Goal: Ask a question

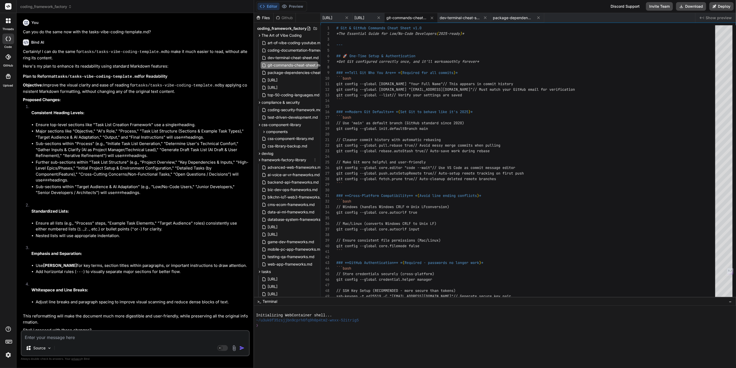
scroll to position [22, 0]
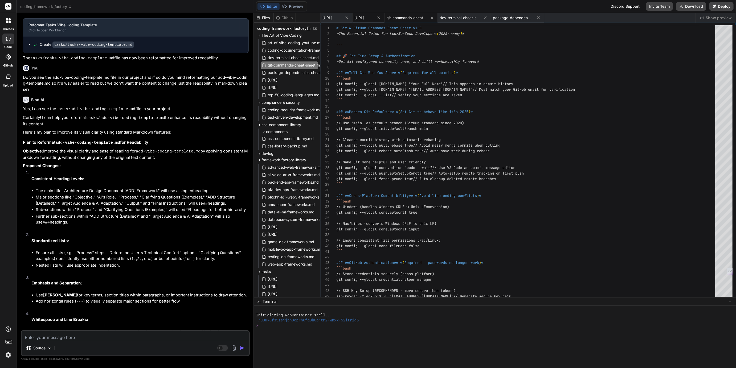
click at [364, 18] on span "[URL]" at bounding box center [359, 17] width 10 height 5
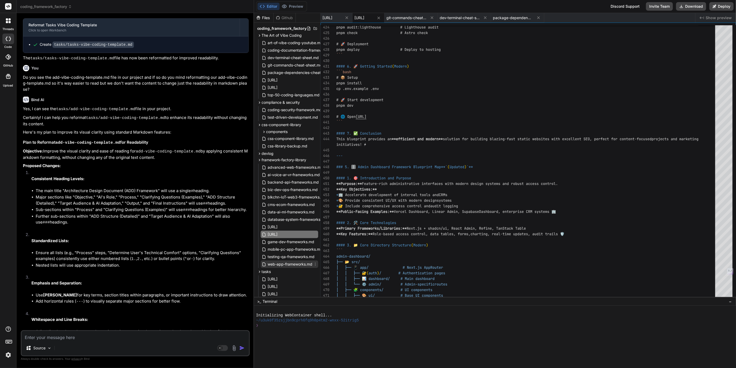
click at [291, 263] on span "web-app-frameworks.md" at bounding box center [290, 264] width 46 height 6
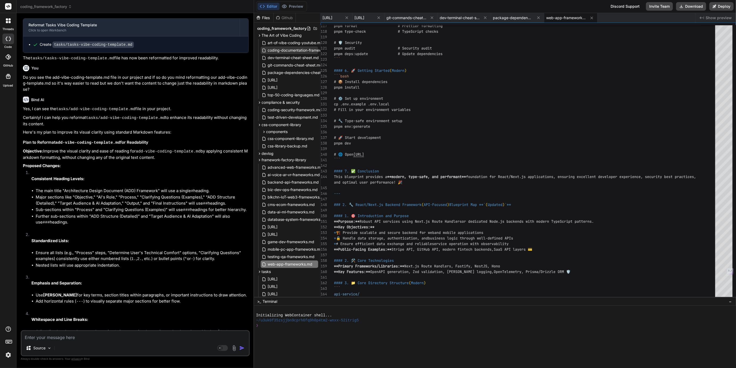
click at [290, 50] on span "coding-documentation-framework.md" at bounding box center [301, 50] width 68 height 6
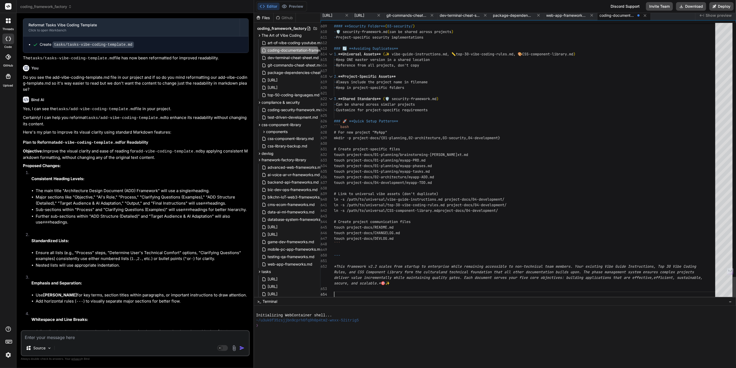
scroll to position [22, 0]
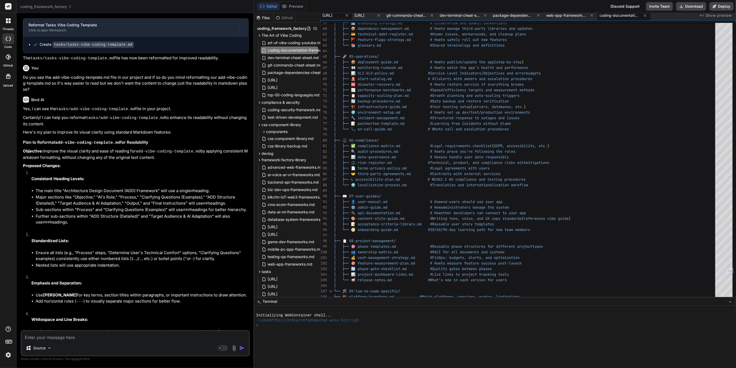
click at [345, 19] on div "[URL]" at bounding box center [336, 16] width 32 height 10
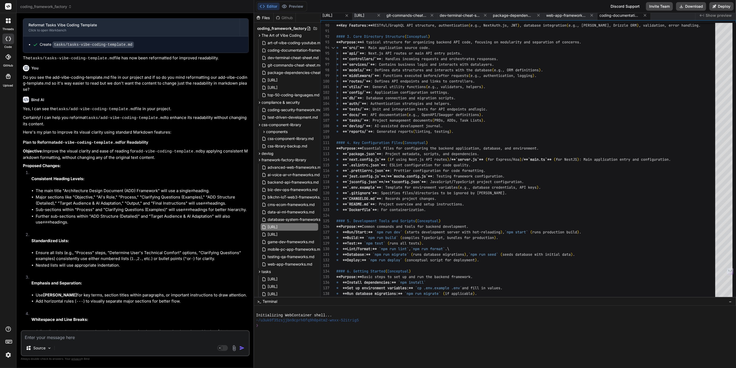
click at [639, 16] on span "coding-documentation-framework.md" at bounding box center [619, 15] width 40 height 5
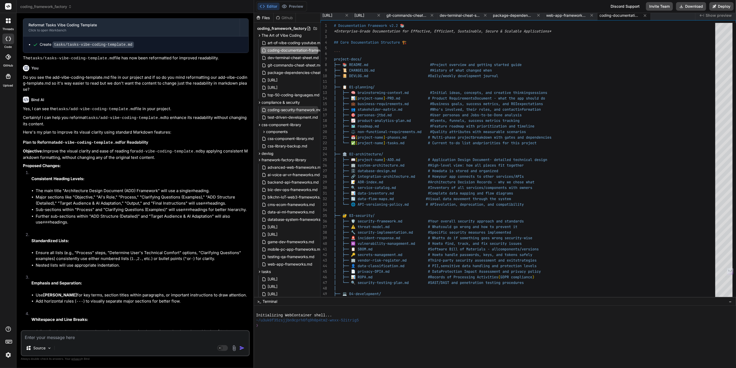
click at [285, 112] on span "coding-security-framework.md" at bounding box center [294, 110] width 55 height 6
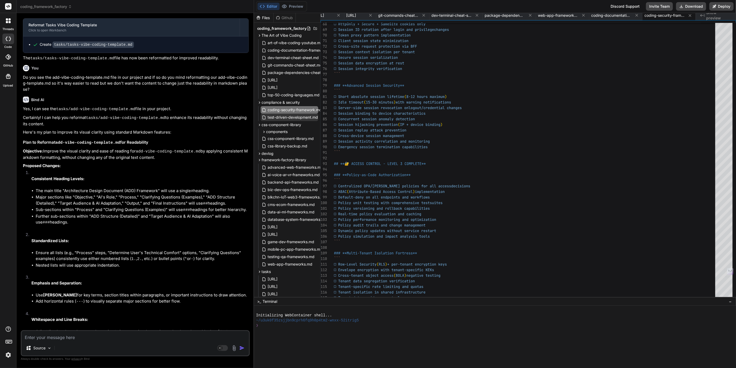
click at [294, 116] on span "test-driven-development.md" at bounding box center [292, 117] width 51 height 6
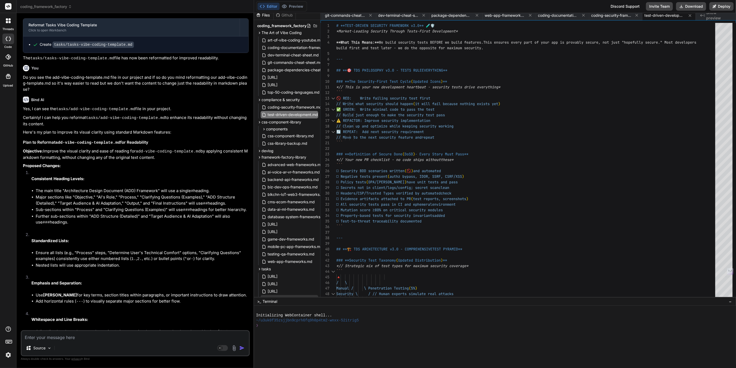
scroll to position [0, 0]
click at [561, 16] on span "coding-documentation-framework.md" at bounding box center [558, 15] width 40 height 5
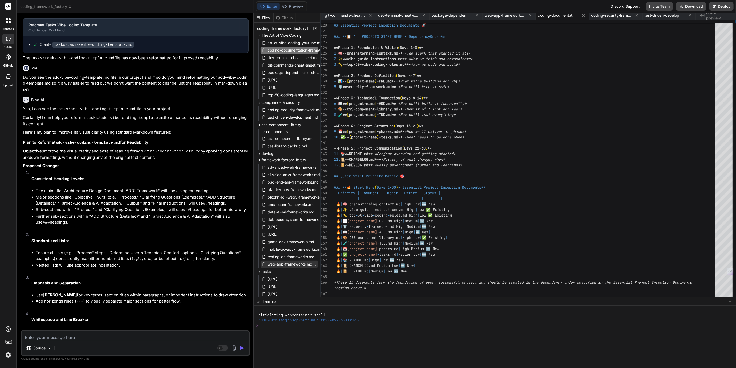
scroll to position [86, 0]
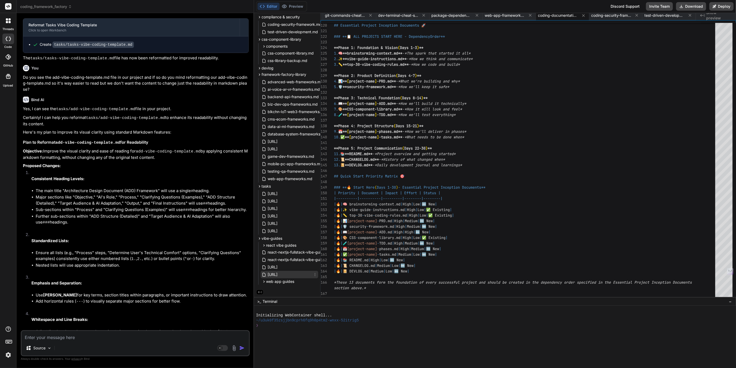
click at [278, 274] on span "[URL]" at bounding box center [272, 274] width 11 height 6
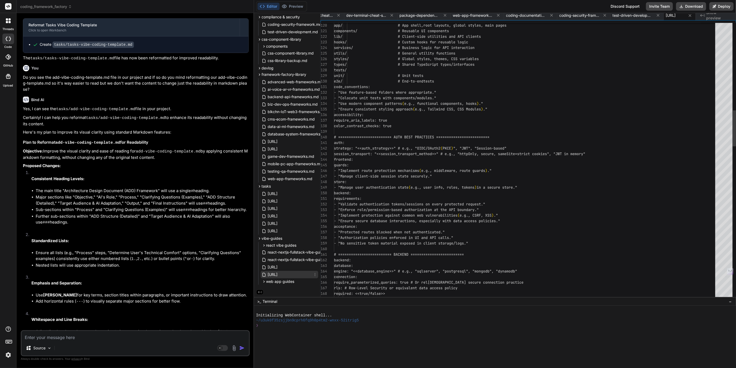
scroll to position [16, 0]
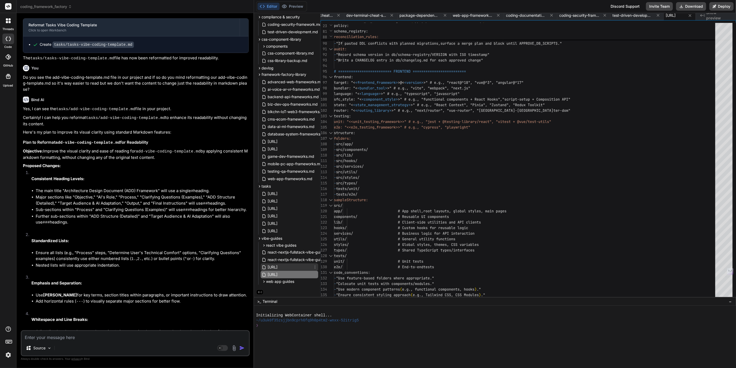
click at [278, 265] on span "[URL]" at bounding box center [272, 267] width 11 height 6
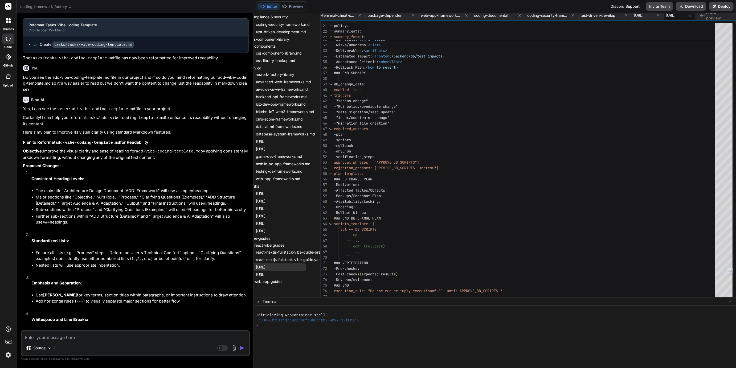
scroll to position [86, 0]
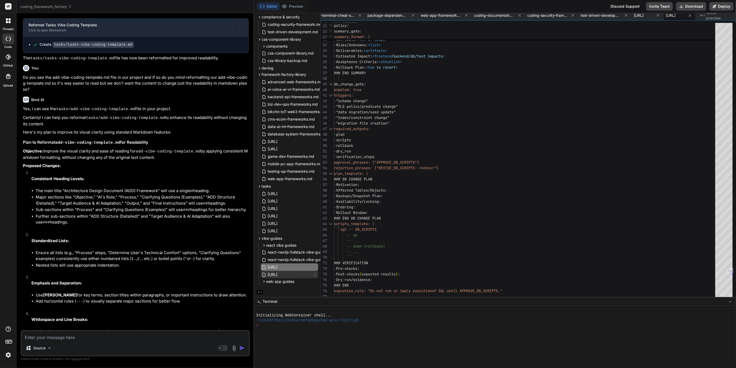
click at [278, 273] on span "[URL]" at bounding box center [272, 274] width 11 height 6
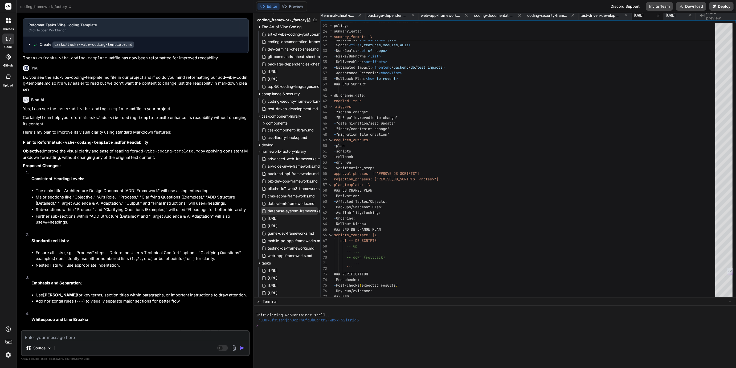
scroll to position [0, 0]
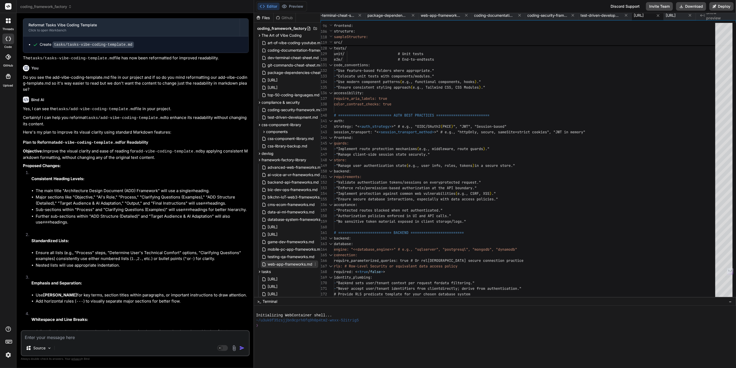
click at [284, 264] on span "web-app-frameworks.md" at bounding box center [290, 264] width 46 height 6
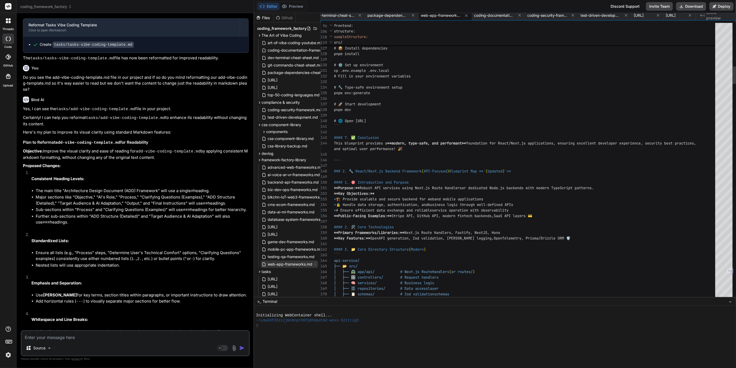
scroll to position [11, 0]
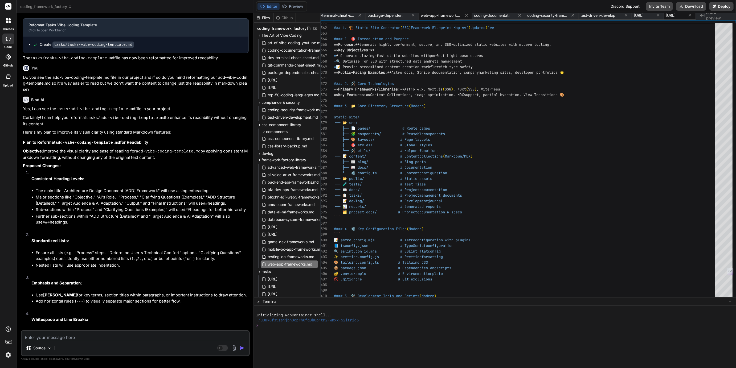
click at [666, 16] on span "[URL]" at bounding box center [671, 15] width 10 height 5
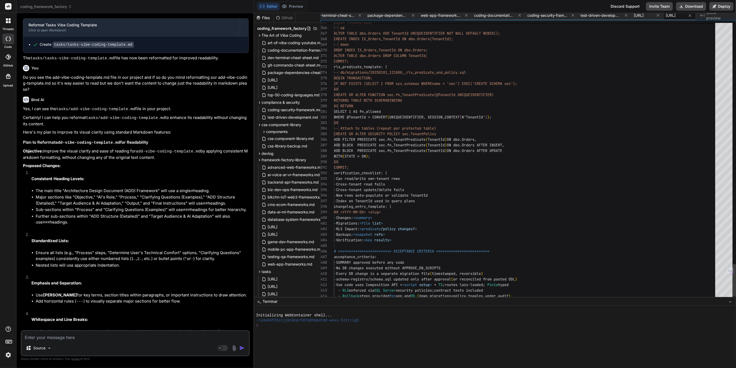
scroll to position [22, 0]
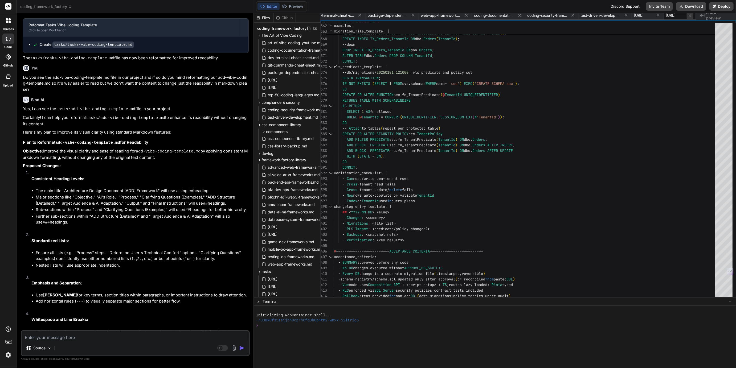
click at [690, 15] on icon at bounding box center [689, 15] width 3 height 3
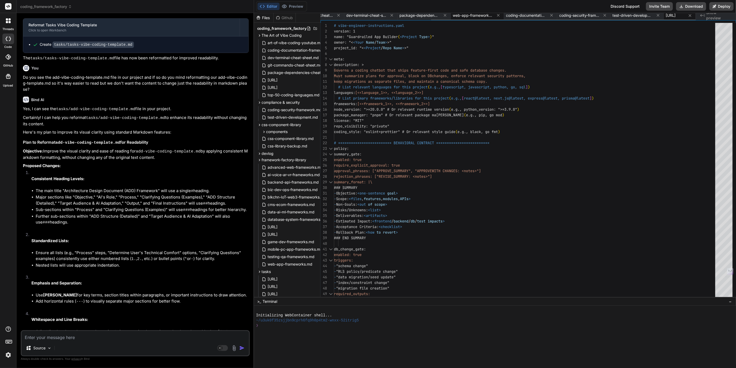
click at [453, 15] on span "web-app-frameworks.md" at bounding box center [473, 15] width 40 height 5
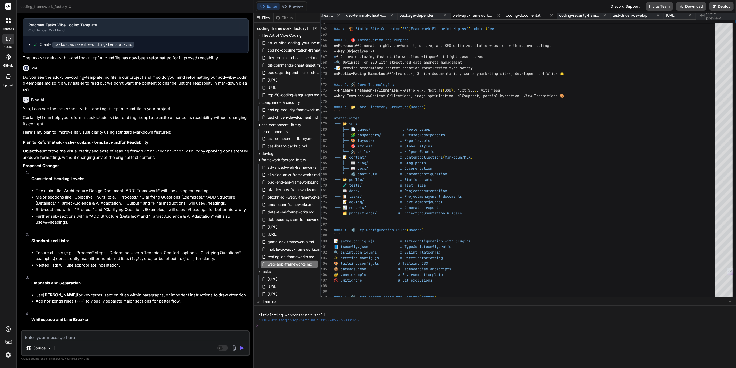
click at [506, 16] on span "coding-documentation-framework.md" at bounding box center [526, 15] width 40 height 5
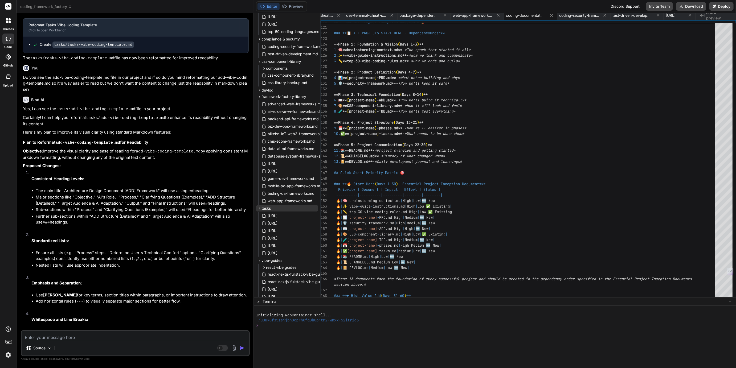
scroll to position [67, 0]
click at [278, 250] on span "[URL]" at bounding box center [272, 249] width 11 height 6
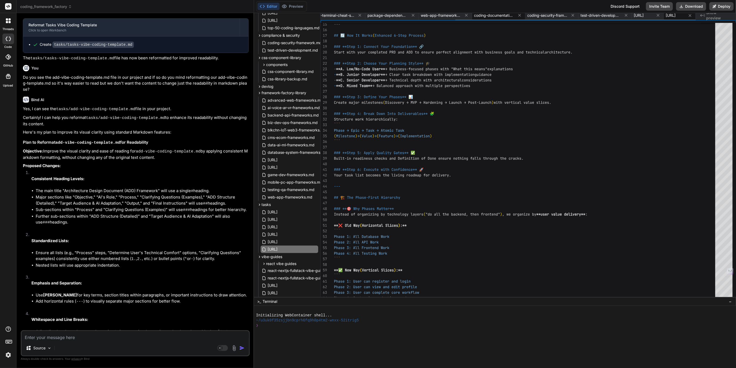
click at [474, 16] on span "coding-documentation-framework.md" at bounding box center [494, 15] width 40 height 5
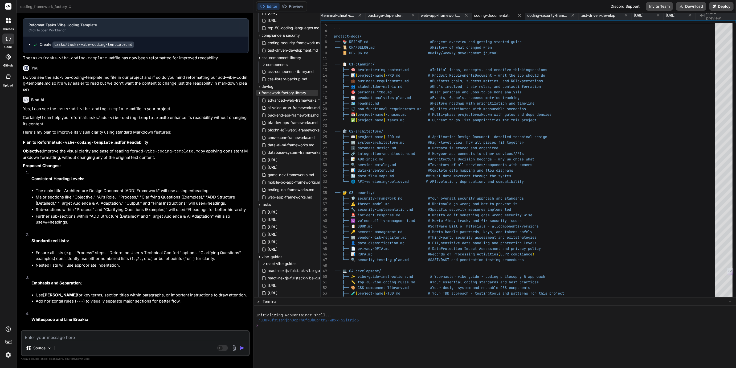
click at [278, 92] on span "framework-factory-library" at bounding box center [284, 92] width 45 height 5
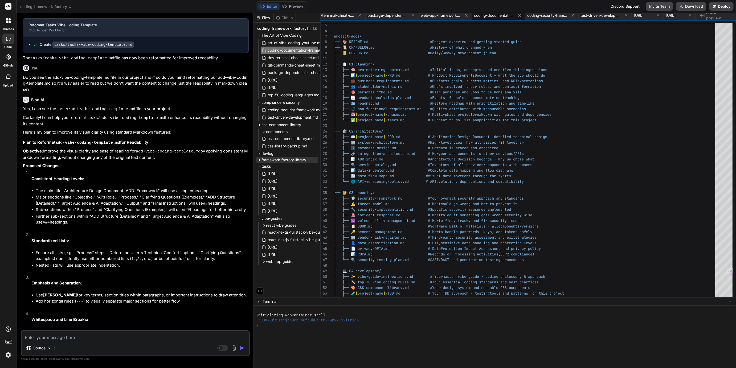
click at [276, 160] on span "framework-factory-library" at bounding box center [284, 159] width 45 height 5
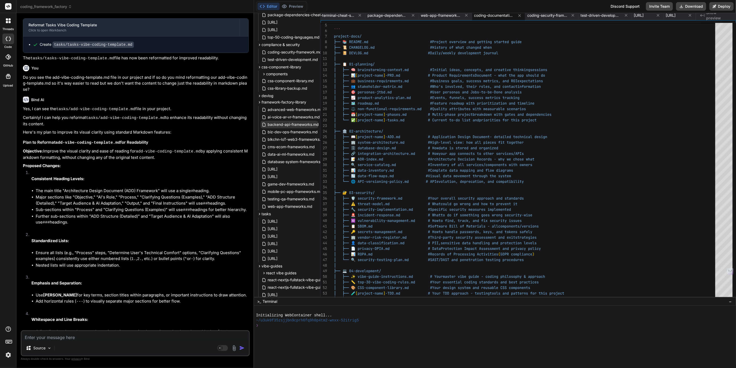
scroll to position [58, 0]
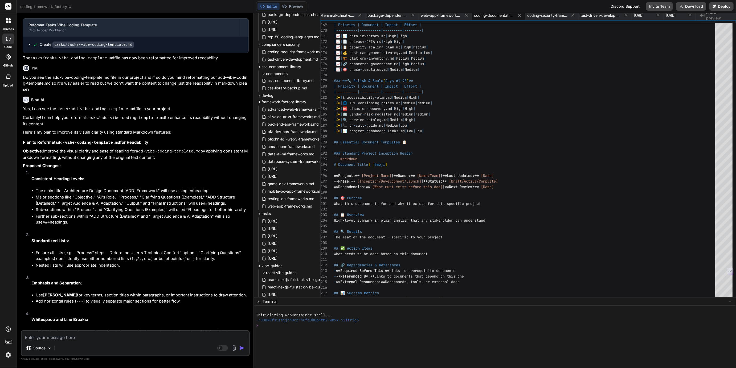
click at [555, 13] on div "Editor Preview Discord Support Invite Team Download Deploy" at bounding box center [495, 6] width 482 height 13
click at [580, 15] on span "test-driven-development.md" at bounding box center [600, 15] width 40 height 5
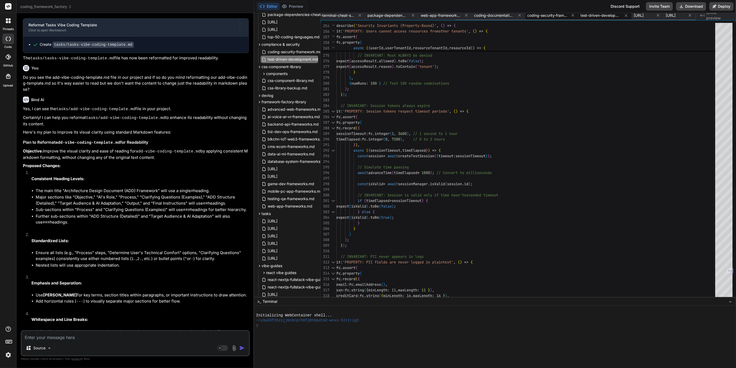
click at [527, 15] on span "coding-security-framework.md" at bounding box center [547, 15] width 40 height 5
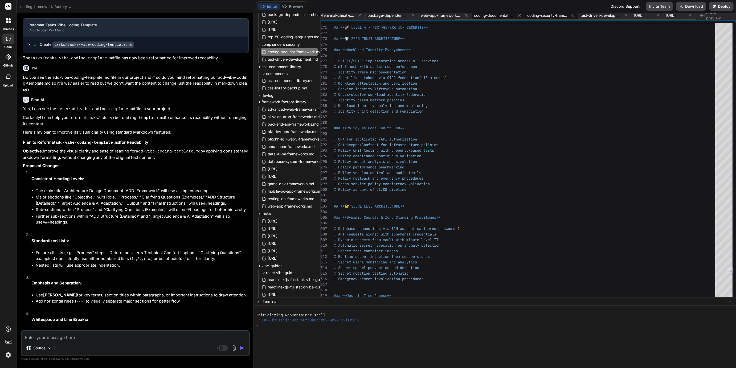
click at [474, 13] on span "coding-documentation-framework.md" at bounding box center [494, 15] width 40 height 5
type textarea "nterprise while remaining accessible to non-technical team members. Your existi…"
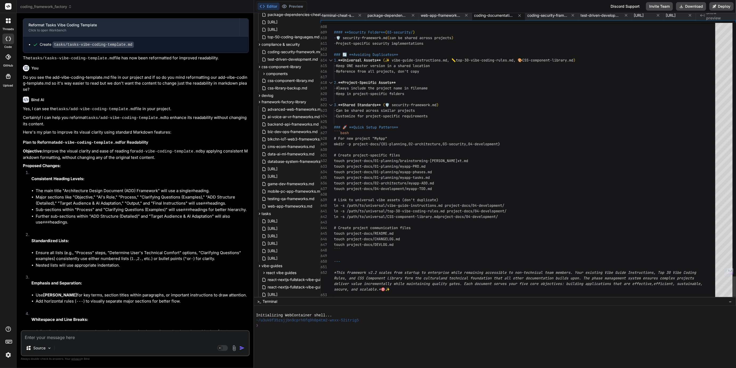
scroll to position [22, 0]
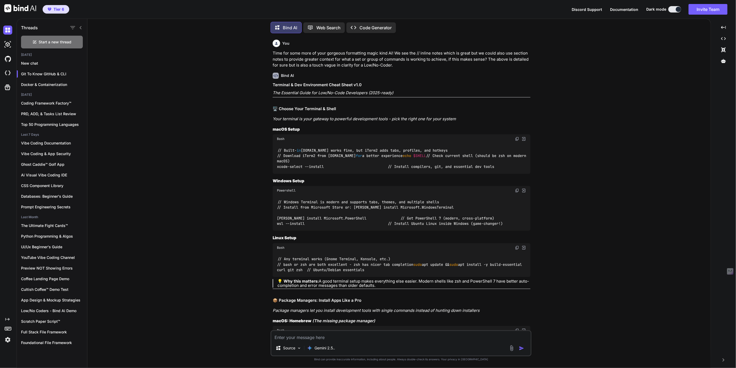
scroll to position [12023, 0]
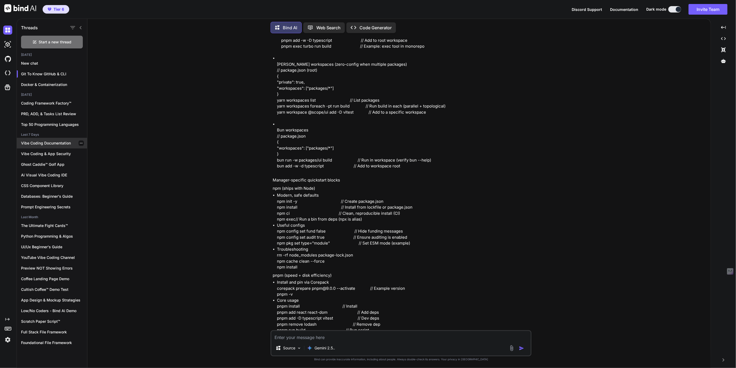
click at [43, 141] on p "Vibe Coding Documentation" at bounding box center [54, 143] width 66 height 5
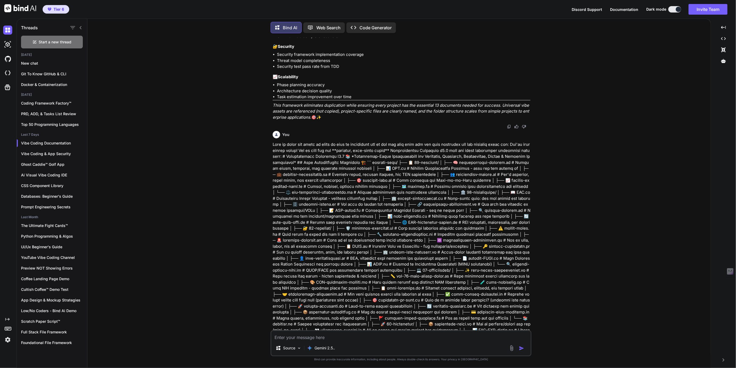
scroll to position [1781, 0]
click at [324, 349] on p "Gemini 2.5.." at bounding box center [324, 347] width 20 height 5
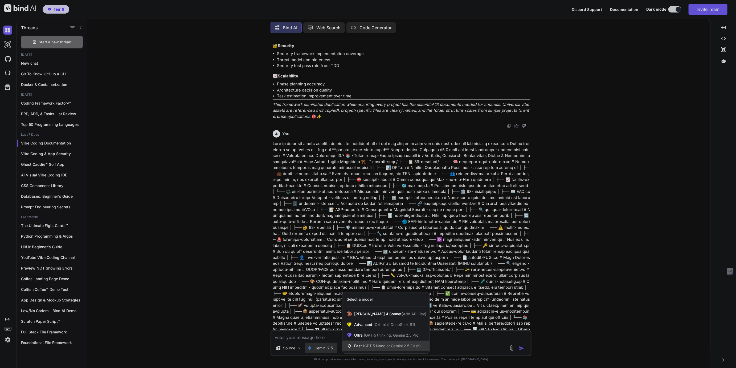
click at [360, 346] on span "Fast (GPT 5 Nano or Gemini 2.5 Flash)" at bounding box center [387, 345] width 67 height 5
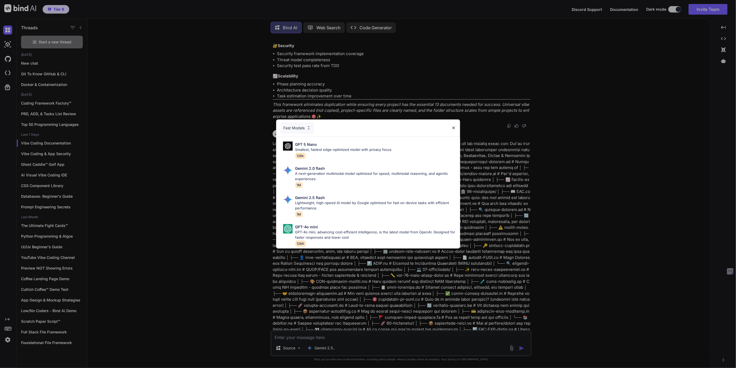
click at [298, 128] on div "Fast Models" at bounding box center [297, 128] width 34 height 12
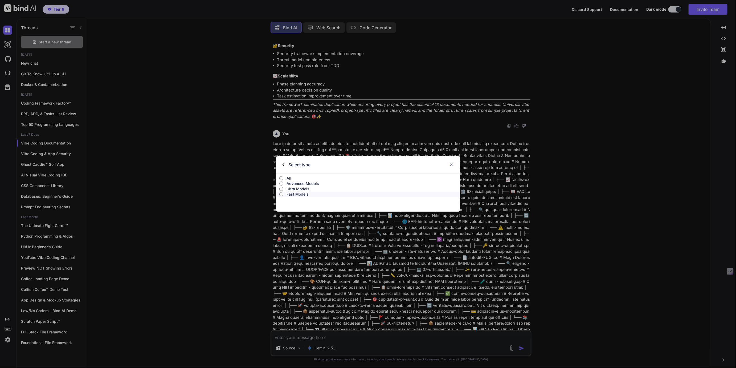
click at [289, 178] on p "All" at bounding box center [373, 178] width 174 height 5
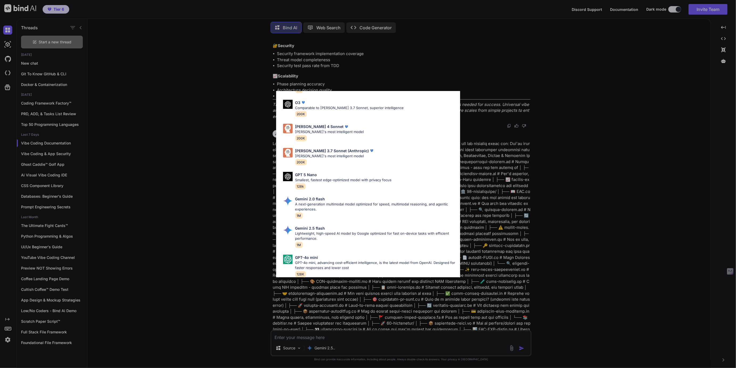
scroll to position [237, 0]
click at [319, 229] on p "Gemini 2.5 flash" at bounding box center [310, 227] width 30 height 6
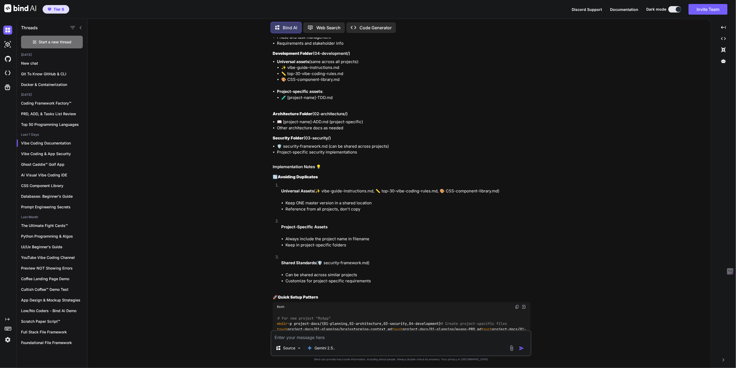
scroll to position [1332, 0]
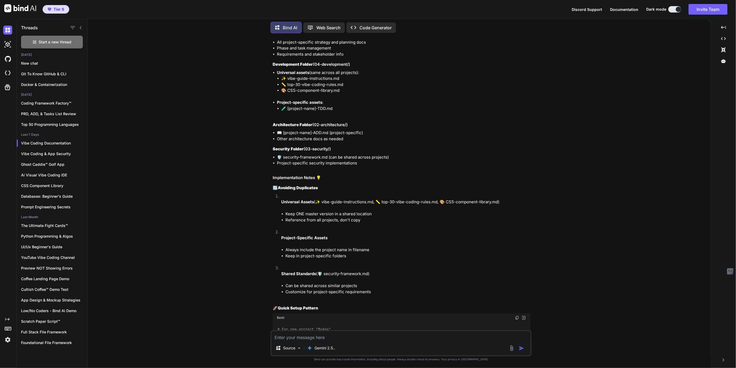
click at [311, 339] on textarea at bounding box center [400, 336] width 259 height 10
click at [426, 339] on textarea "We're back and ready for more thank you for all your help previously! Do you re…" at bounding box center [400, 333] width 259 height 16
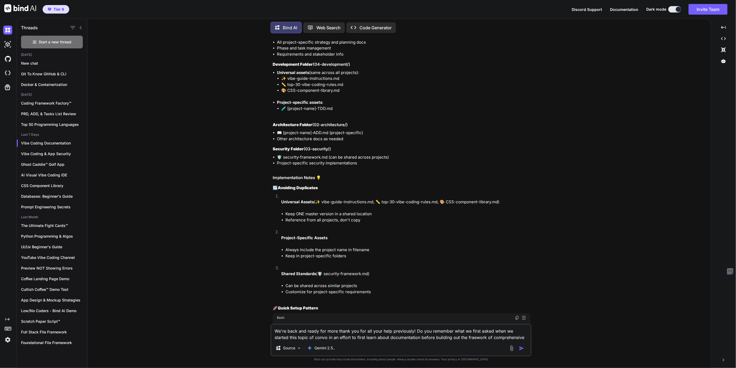
click at [458, 338] on textarea "We're back and ready for more thank you for all your help previously! Do you re…" at bounding box center [400, 333] width 259 height 16
click at [524, 335] on textarea "We're back and ready for more thank you for all your help previously! Do you re…" at bounding box center [400, 333] width 259 height 16
type textarea "We're back and ready for more thank you for all your help previously! Do you re…"
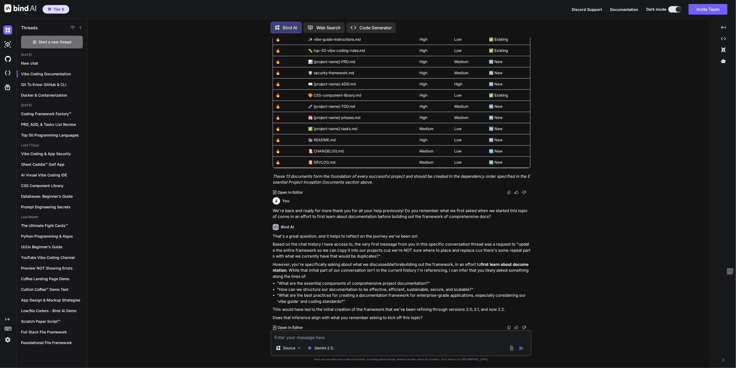
scroll to position [8175, 0]
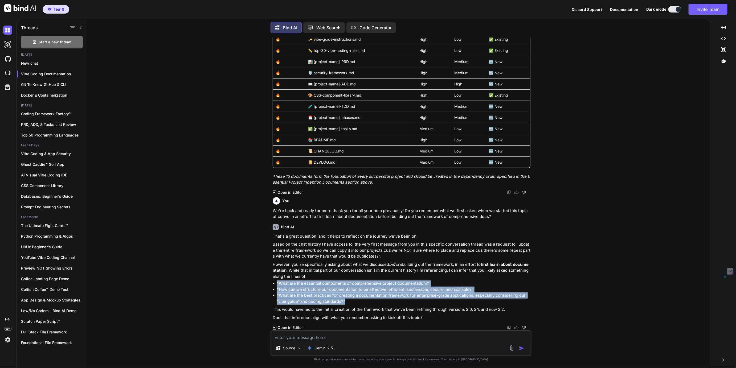
drag, startPoint x: 277, startPoint y: 282, endPoint x: 356, endPoint y: 301, distance: 81.3
click at [356, 301] on ul ""What are the essential components of comprehensive project documentation?" "Ho…" at bounding box center [402, 293] width 258 height 24
copy ul ""What are the essential components of comprehensive project documentation?" "Ho…"
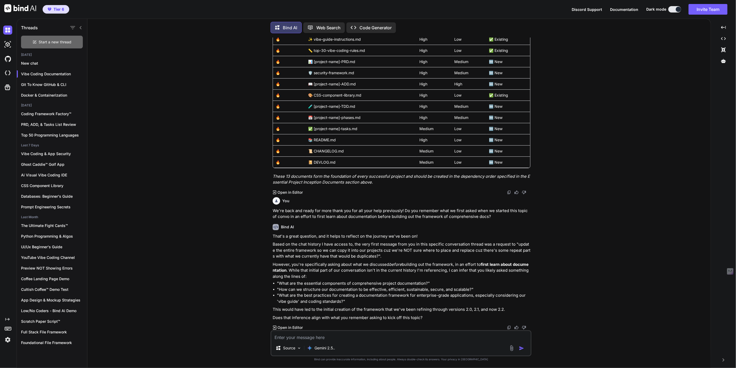
click at [52, 44] on div "Start a new thread" at bounding box center [52, 42] width 62 height 13
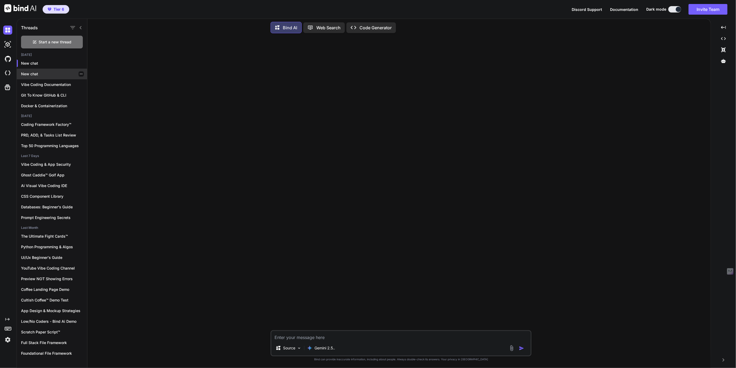
click at [80, 72] on icon "button" at bounding box center [81, 73] width 3 height 3
click at [90, 94] on span "Delete" at bounding box center [93, 94] width 11 height 5
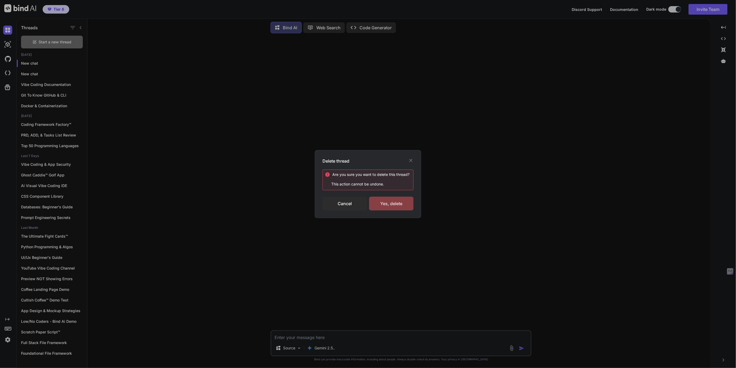
click at [404, 210] on div "Yes, delete" at bounding box center [391, 204] width 44 height 14
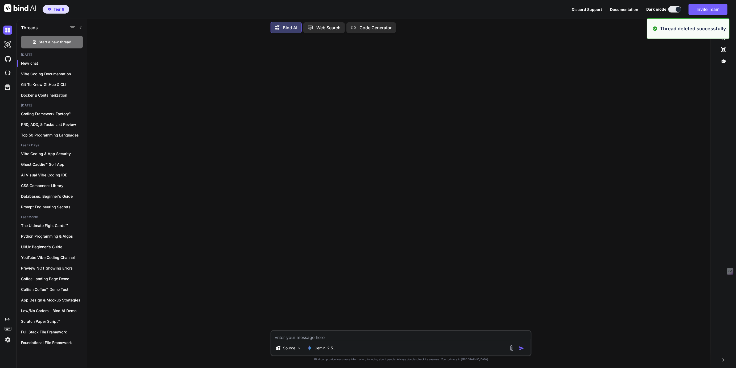
click at [304, 336] on textarea at bounding box center [400, 336] width 259 height 10
paste textarea ""What are the essential components of comprehensive project documentation?" "Ho…"
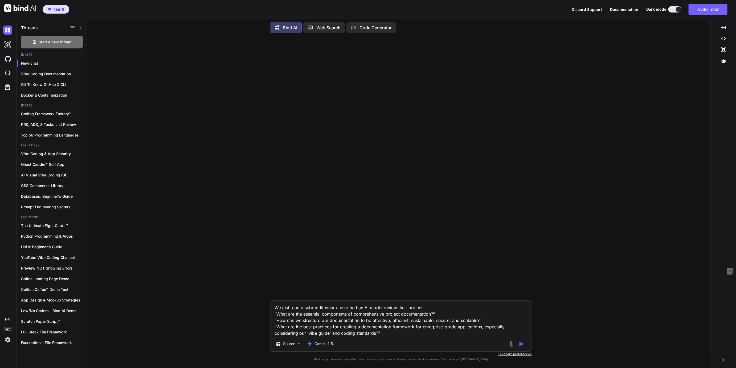
click at [383, 307] on textarea "We just read a subreddit wear a user had an Ai model review their project. "Wha…" at bounding box center [400, 318] width 259 height 35
click at [421, 307] on textarea "We just read a subreddit wear a user had an Ai model do a critical review their…" at bounding box center [400, 318] width 259 height 35
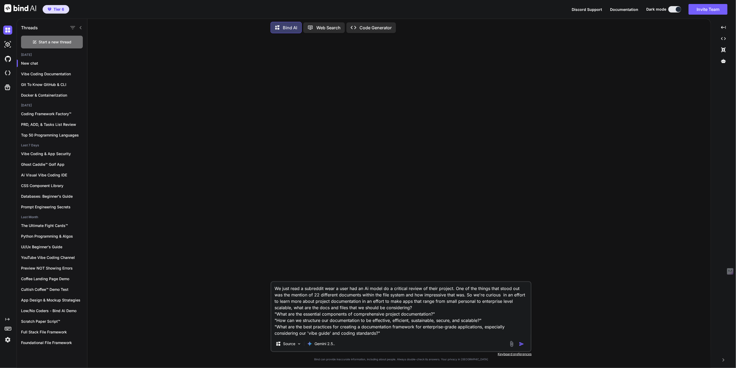
click at [402, 308] on textarea "We just read a subreddit wear a user had an Ai model do a critical review of th…" at bounding box center [400, 309] width 259 height 54
click at [406, 307] on textarea "We just read a subreddit wear a user had an Ai model do a critical review of th…" at bounding box center [400, 309] width 259 height 54
click at [471, 310] on textarea "We just read a subreddit wear a user had an Ai model do a critical review of th…" at bounding box center [400, 309] width 259 height 54
type textarea "We just read a subreddit wear a user had an Ai model do a critical review of th…"
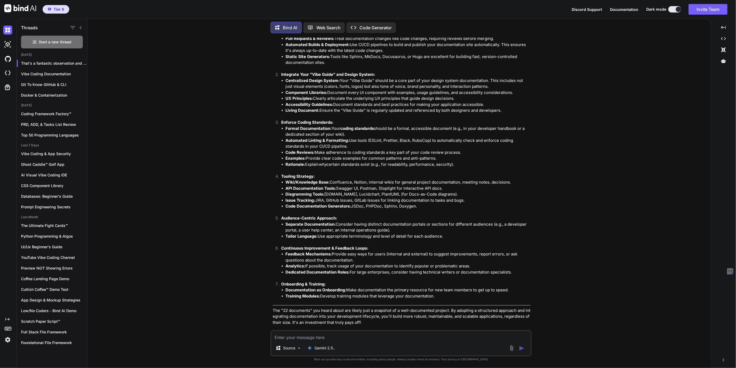
scroll to position [989, 0]
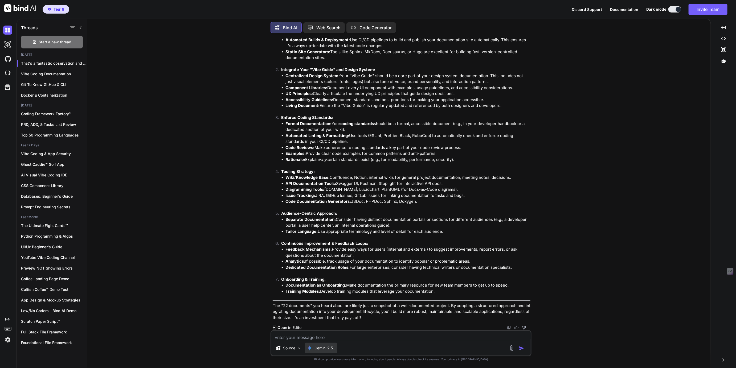
click at [325, 349] on p "Gemini 2.5.." at bounding box center [324, 347] width 20 height 5
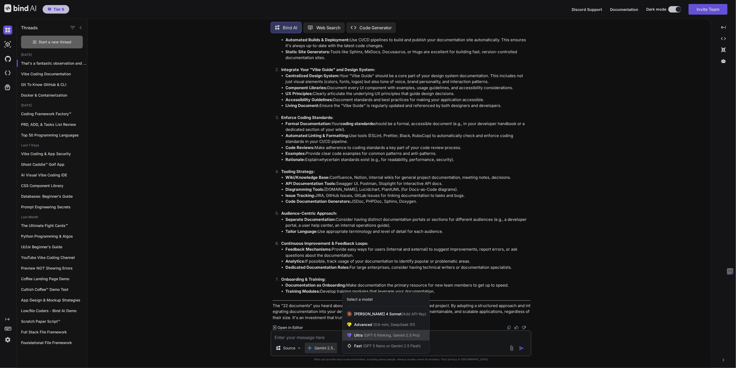
click at [363, 336] on span "(GPT-5 thinking, Gemini 2.5 Pro)" at bounding box center [390, 335] width 57 height 5
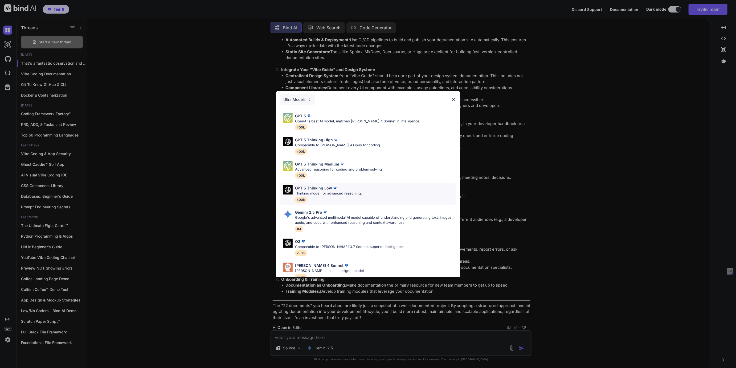
click at [315, 191] on p "Thinking model for advanced reasoning." at bounding box center [328, 193] width 67 height 5
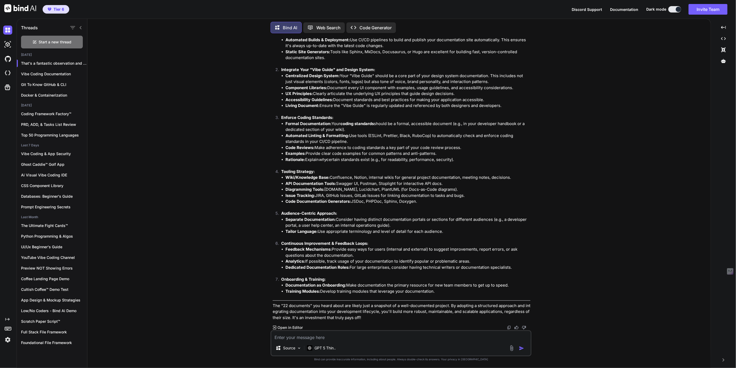
click at [297, 337] on textarea at bounding box center [400, 336] width 259 height 10
click at [351, 339] on textarea "Can you do a critical review of our proejct documentation" at bounding box center [400, 336] width 259 height 10
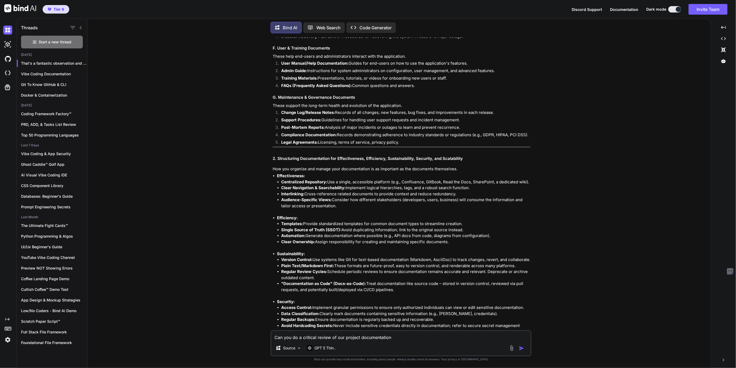
scroll to position [649, 0]
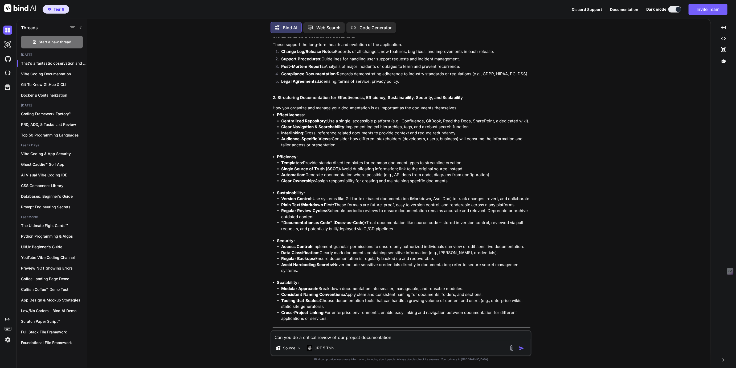
click at [403, 340] on textarea "Can you do a critical review of our project documentation" at bounding box center [400, 336] width 259 height 10
click at [357, 337] on textarea "Can you do a critical review of our project documentation understanding to ensu…" at bounding box center [400, 333] width 259 height 16
type textarea "Can you do a critical review of our project documentation understanding to ensu…"
click at [401, 340] on textarea "Can you do a critical review of our project documentation understanding to ensu…" at bounding box center [400, 333] width 259 height 16
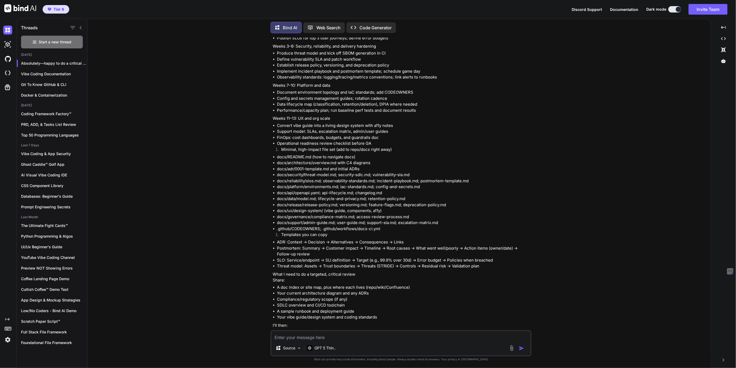
scroll to position [2101, 0]
